Goal: Information Seeking & Learning: Check status

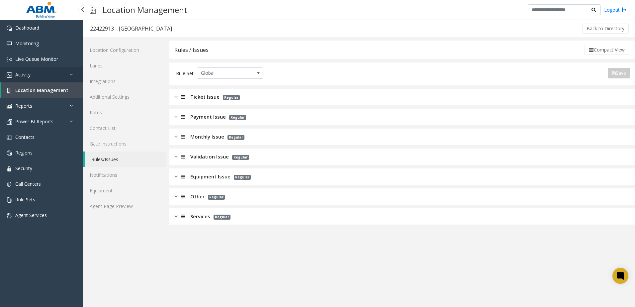
click at [29, 76] on span "Activity" at bounding box center [22, 74] width 15 height 6
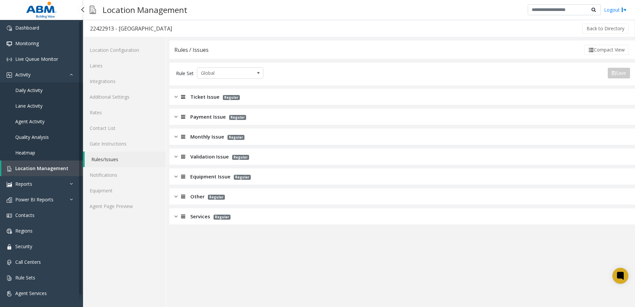
click at [32, 92] on span "Daily Activity" at bounding box center [28, 90] width 27 height 6
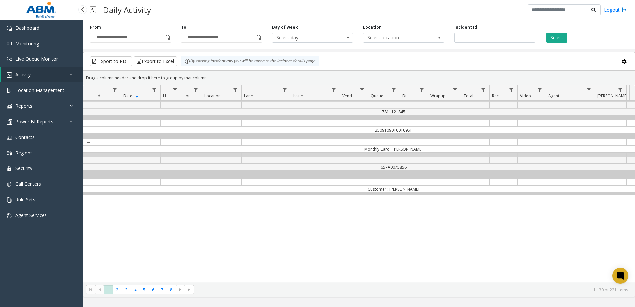
click at [23, 77] on span "Activity" at bounding box center [22, 74] width 15 height 6
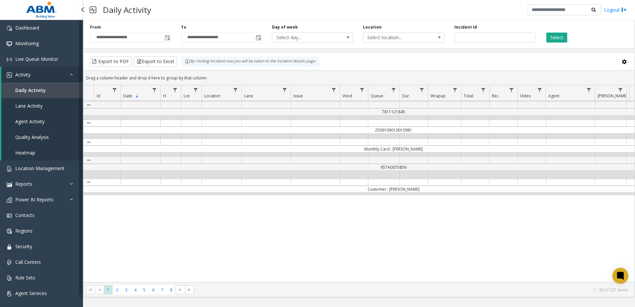
click at [36, 119] on span "Agent Activity" at bounding box center [29, 121] width 29 height 6
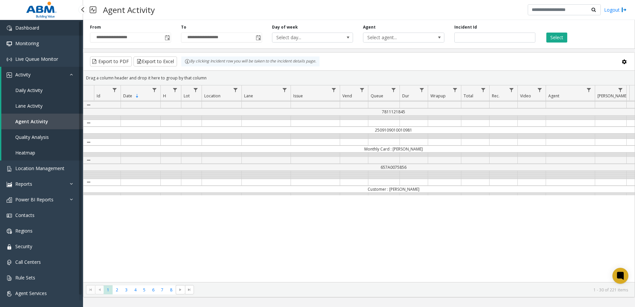
click at [30, 27] on span "Dashboard" at bounding box center [27, 28] width 24 height 6
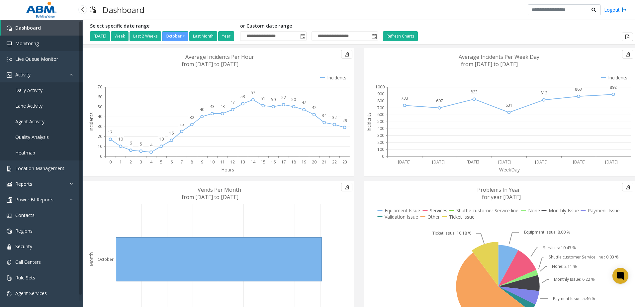
click at [30, 44] on span "Monitoring" at bounding box center [27, 43] width 24 height 6
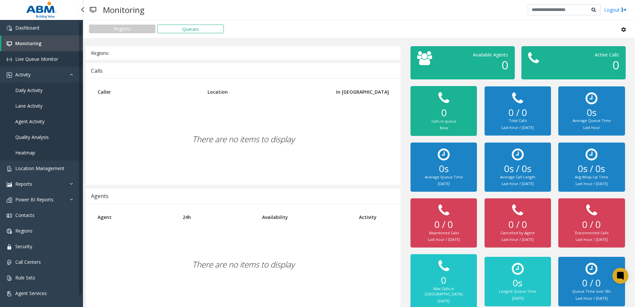
click at [28, 60] on span "Live Queue Monitor" at bounding box center [36, 59] width 43 height 6
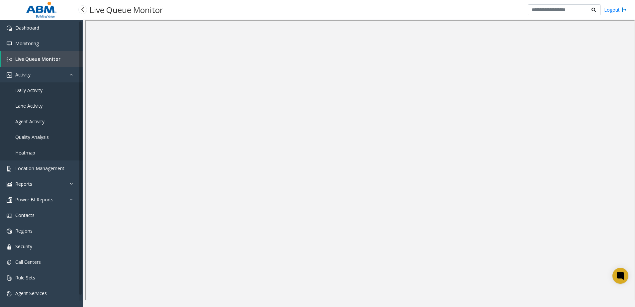
click at [37, 120] on span "Agent Activity" at bounding box center [29, 121] width 29 height 6
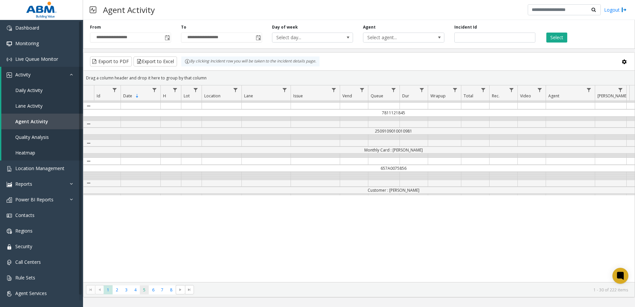
click at [148, 289] on span "5" at bounding box center [144, 289] width 9 height 9
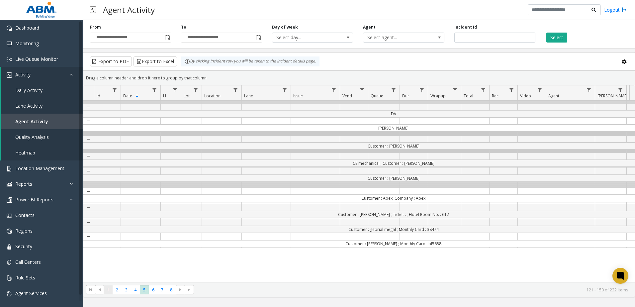
click at [104, 292] on span "1" at bounding box center [108, 289] width 9 height 9
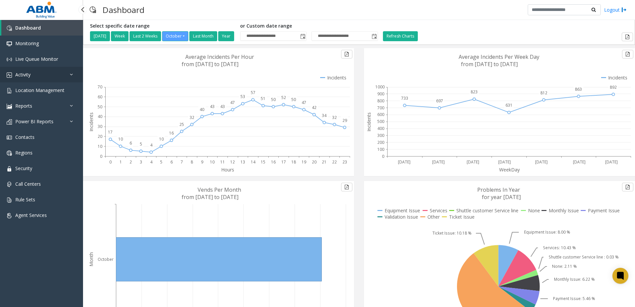
click at [28, 75] on span "Activity" at bounding box center [22, 74] width 15 height 6
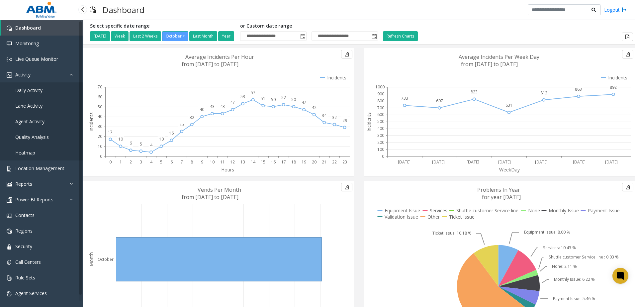
click at [31, 120] on span "Agent Activity" at bounding box center [29, 121] width 29 height 6
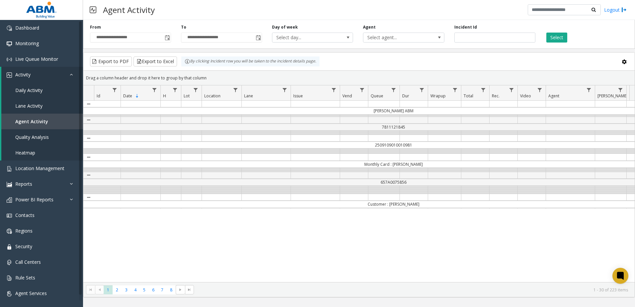
click at [281, 116] on td "Data table" at bounding box center [265, 116] width 49 height 1
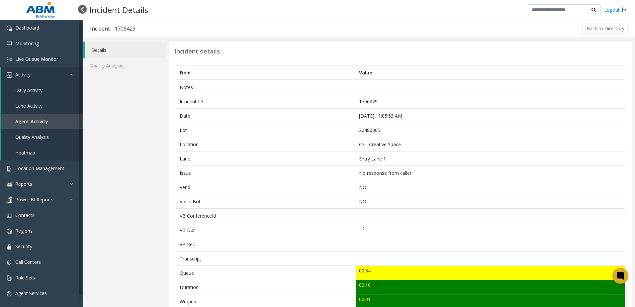
click at [80, 13] on div at bounding box center [82, 9] width 9 height 9
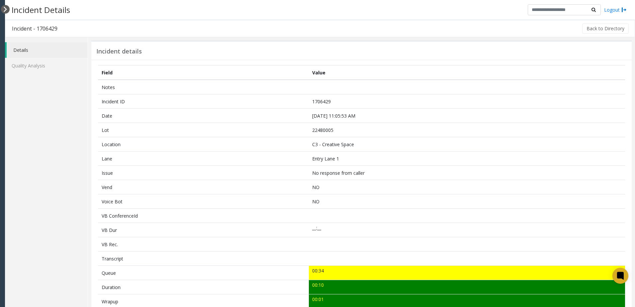
click at [5, 9] on div at bounding box center [5, 9] width 9 height 9
